Goal: Information Seeking & Learning: Compare options

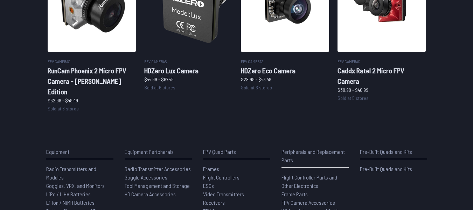
scroll to position [467, 0]
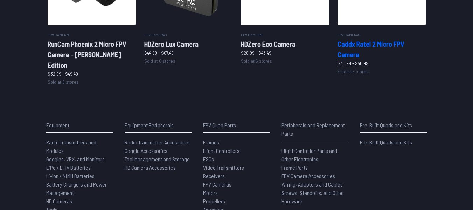
click at [392, 60] on h2 "Caddx Ratel 2 Micro FPV Camera" at bounding box center [381, 49] width 88 height 21
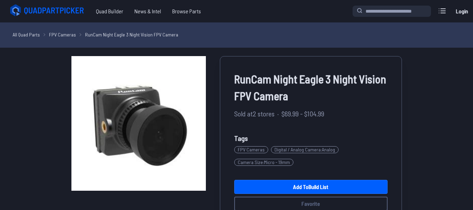
click at [293, 166] on span "Camera Size : Micro - 19mm" at bounding box center [263, 162] width 59 height 7
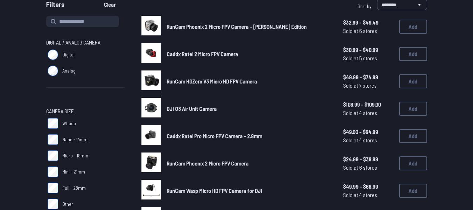
scroll to position [91, 0]
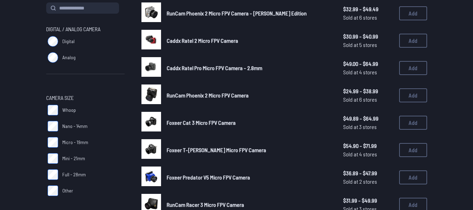
scroll to position [89, 0]
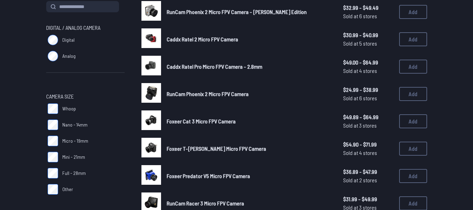
click at [237, 70] on span "Caddx Ratel Pro Micro FPV Camera - 2.8mm" at bounding box center [215, 66] width 96 height 7
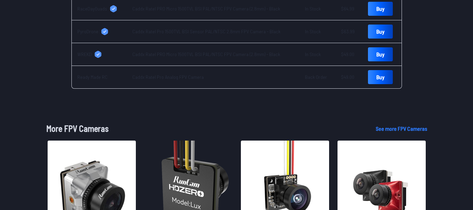
scroll to position [338, 0]
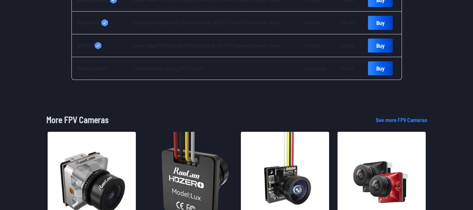
click at [221, 3] on link "Caddx Ratel PRO Micro 1500TVL BSI PAL/NTSC FPV Camera (2.8mm) - Black" at bounding box center [206, 0] width 148 height 6
